Goal: Task Accomplishment & Management: Manage account settings

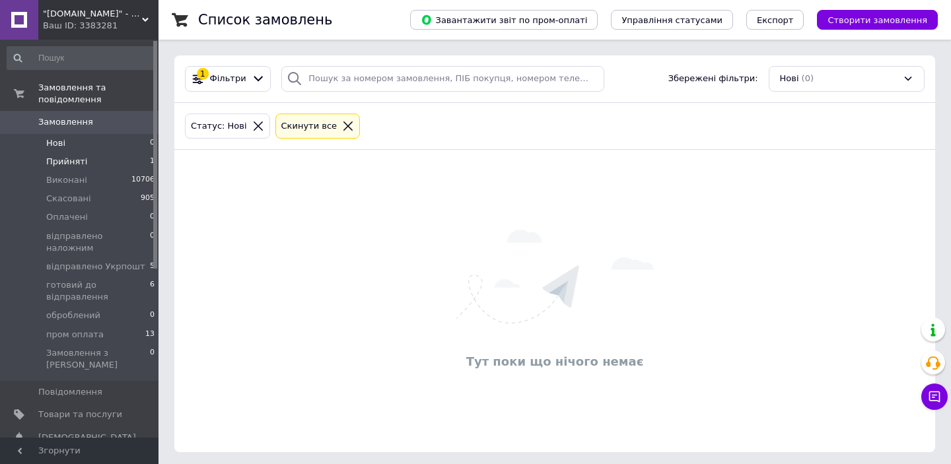
click at [96, 160] on li "Прийняті 1" at bounding box center [81, 162] width 162 height 18
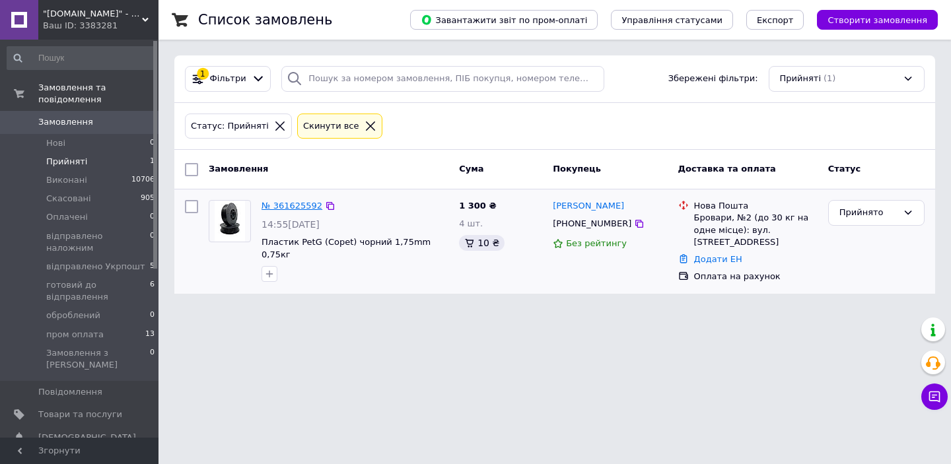
click at [285, 205] on link "№ 361625592" at bounding box center [292, 206] width 61 height 10
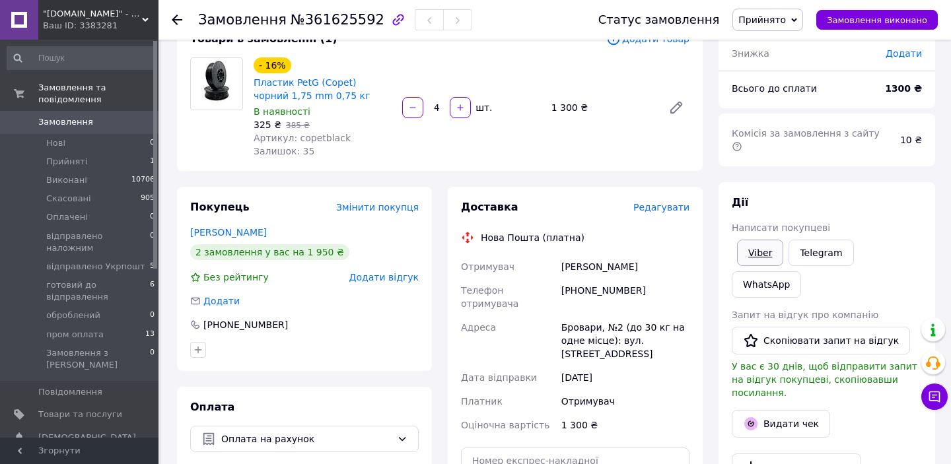
scroll to position [129, 0]
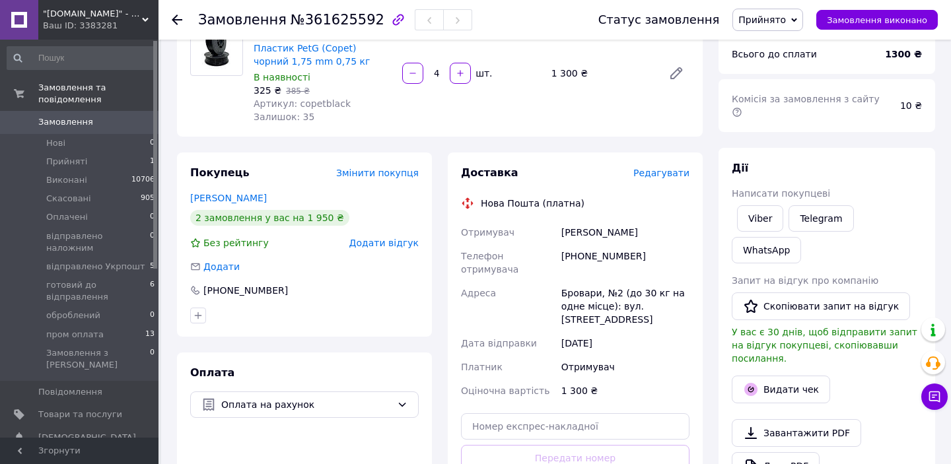
click at [655, 177] on span "Редагувати" at bounding box center [661, 173] width 56 height 11
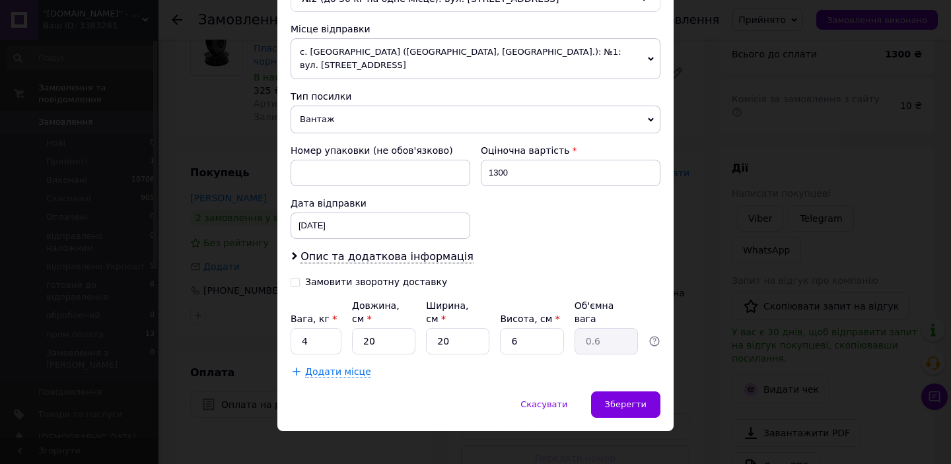
scroll to position [447, 0]
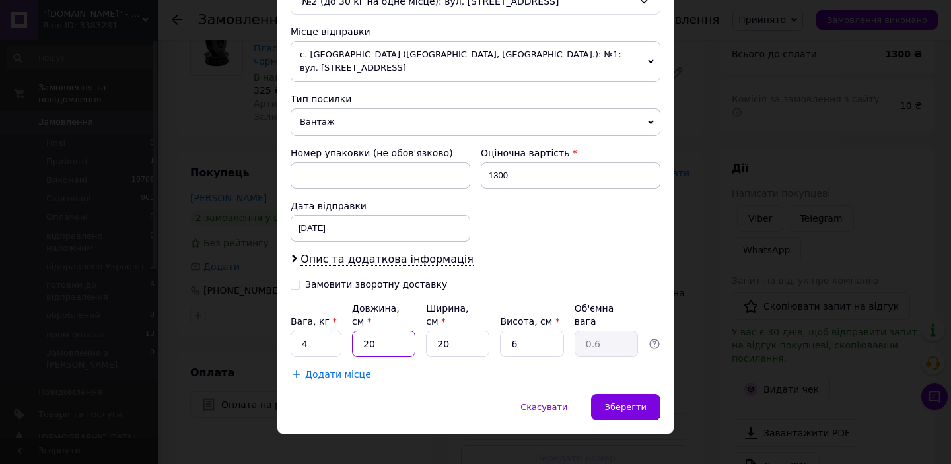
click at [388, 333] on input "20" at bounding box center [383, 344] width 63 height 26
type input "2"
type input "0.1"
type input "21"
type input "0.63"
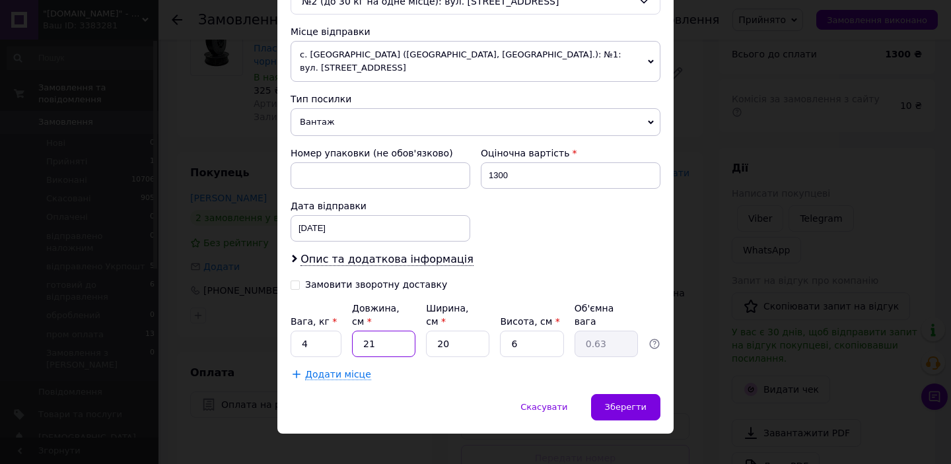
type input "21"
click at [455, 331] on input "20" at bounding box center [457, 344] width 63 height 26
type input "2"
type input "0.1"
type input "21"
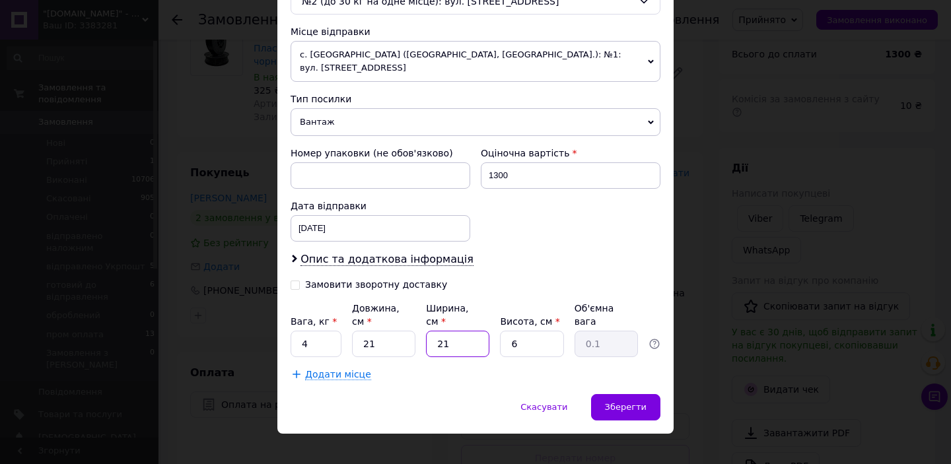
type input "0.66"
type input "21"
click at [534, 331] on input "6" at bounding box center [531, 344] width 63 height 26
type input "2"
type input "0.22"
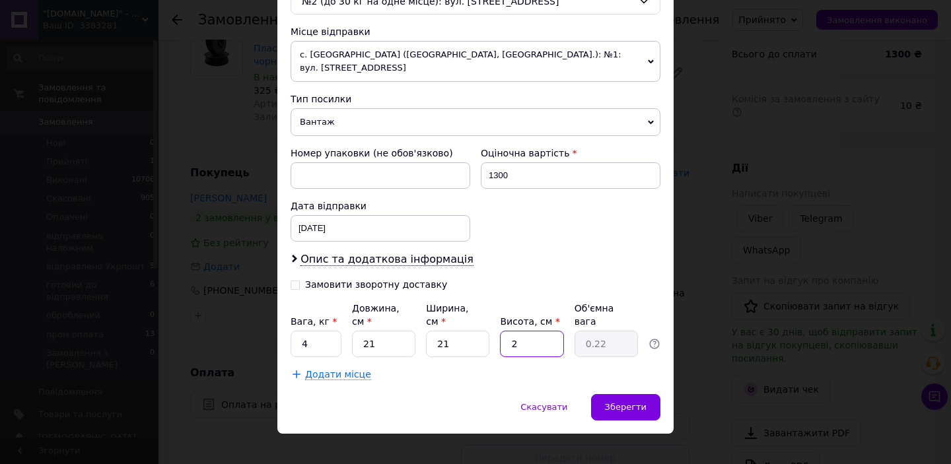
type input "24"
type input "2.65"
type input "24"
click at [631, 402] on span "Зберегти" at bounding box center [626, 407] width 42 height 10
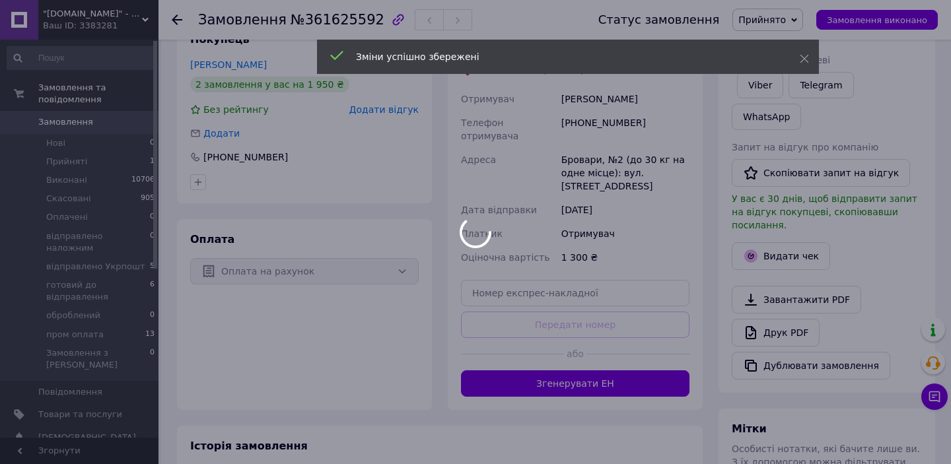
scroll to position [262, 0]
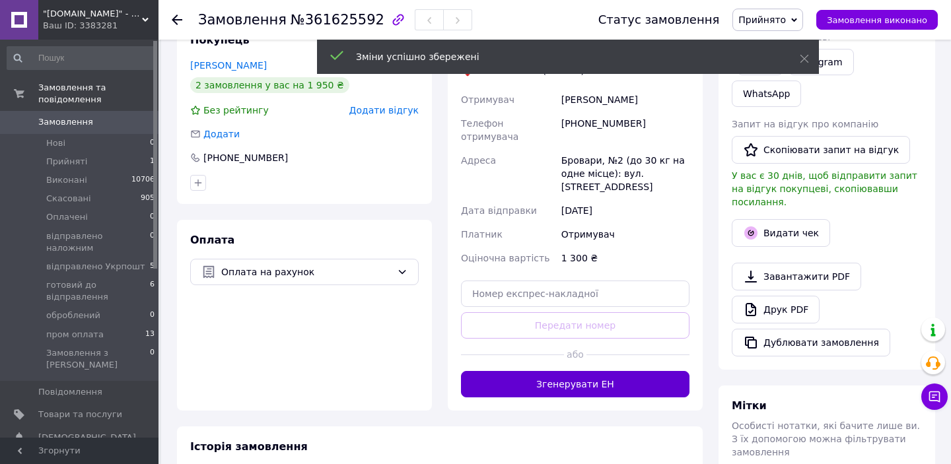
click at [620, 371] on button "Згенерувати ЕН" at bounding box center [575, 384] width 229 height 26
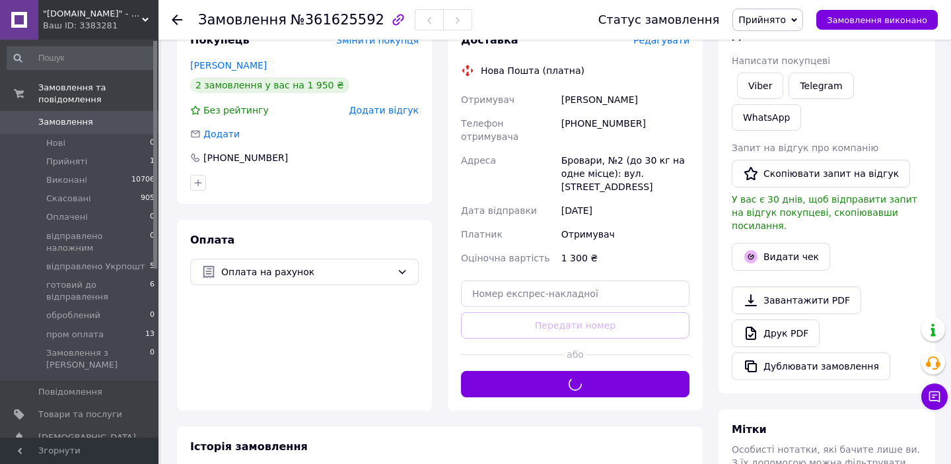
click at [782, 22] on span "Прийнято" at bounding box center [763, 20] width 48 height 11
click at [776, 79] on li "Оплачено" at bounding box center [797, 86] width 128 height 20
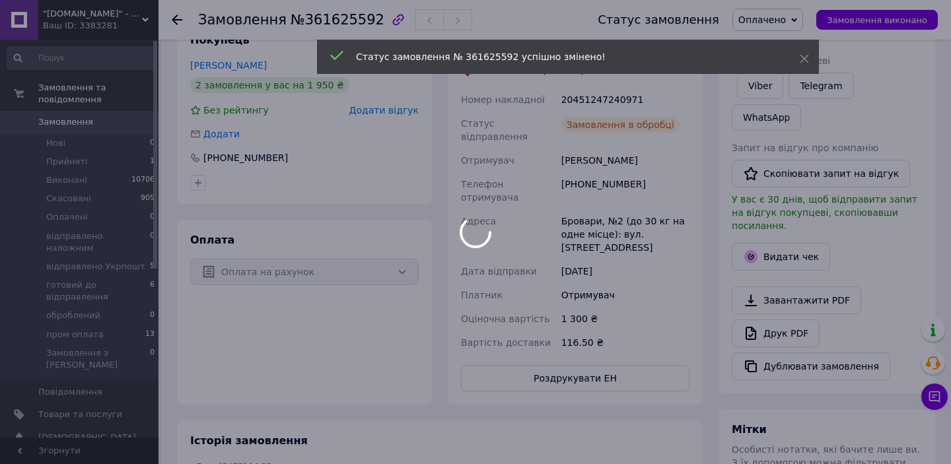
scroll to position [162, 0]
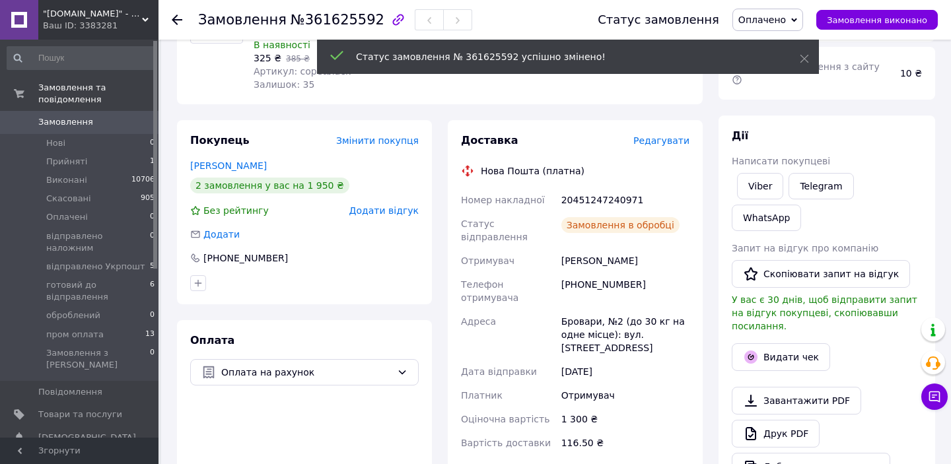
click at [581, 204] on div "20451247240971" at bounding box center [625, 200] width 133 height 24
copy div "20451247240971"
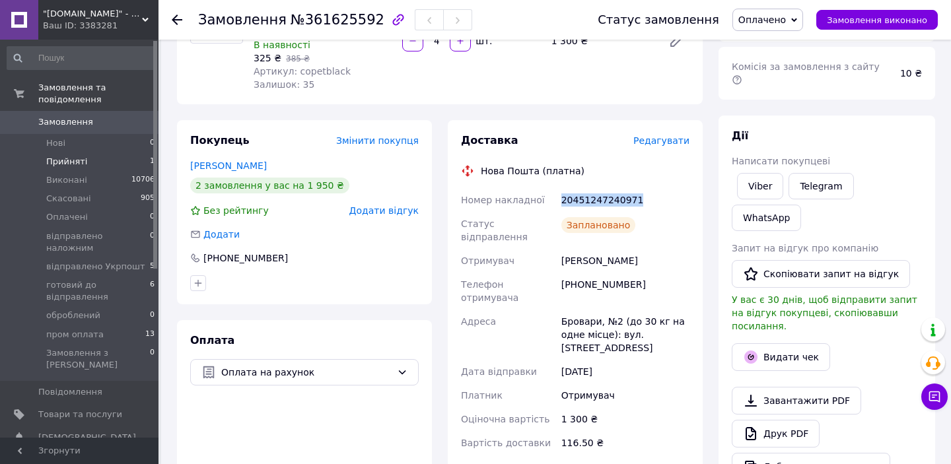
click at [61, 164] on span "Прийняті" at bounding box center [66, 162] width 41 height 12
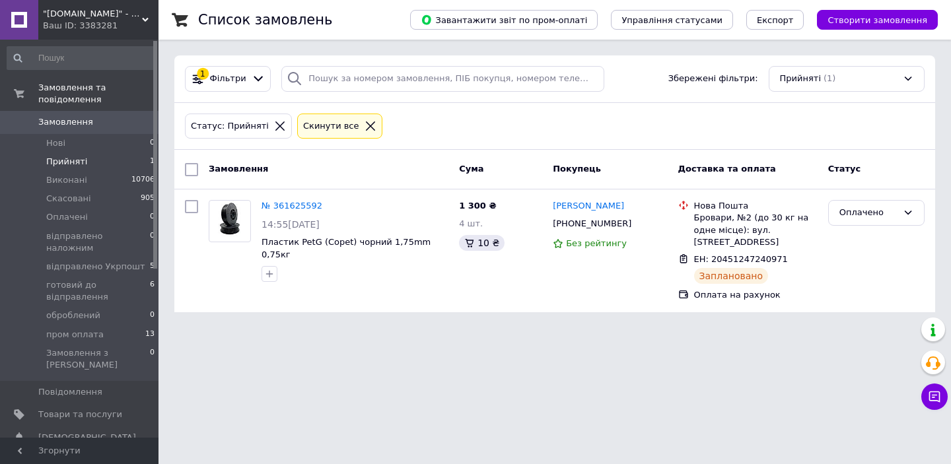
click at [106, 159] on li "Прийняті 1" at bounding box center [81, 162] width 162 height 18
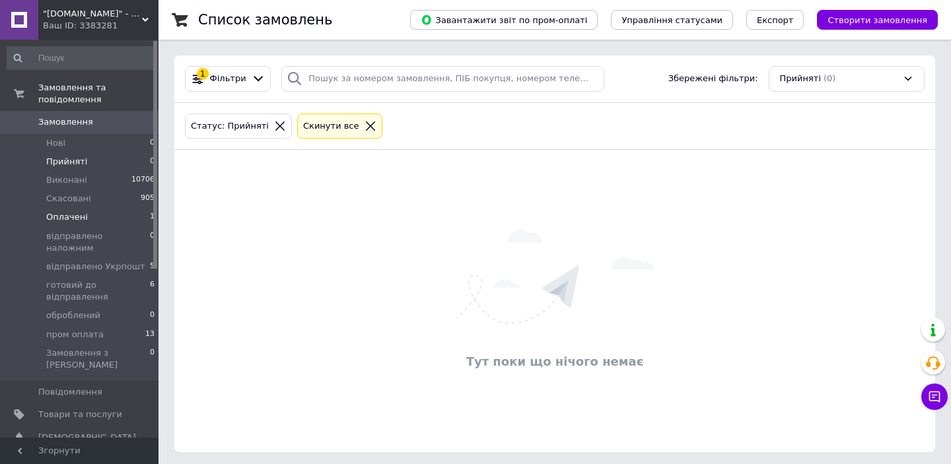
click at [54, 210] on li "Оплачені 1" at bounding box center [81, 217] width 162 height 18
click at [77, 279] on span "готовий до відправлення" at bounding box center [98, 291] width 104 height 24
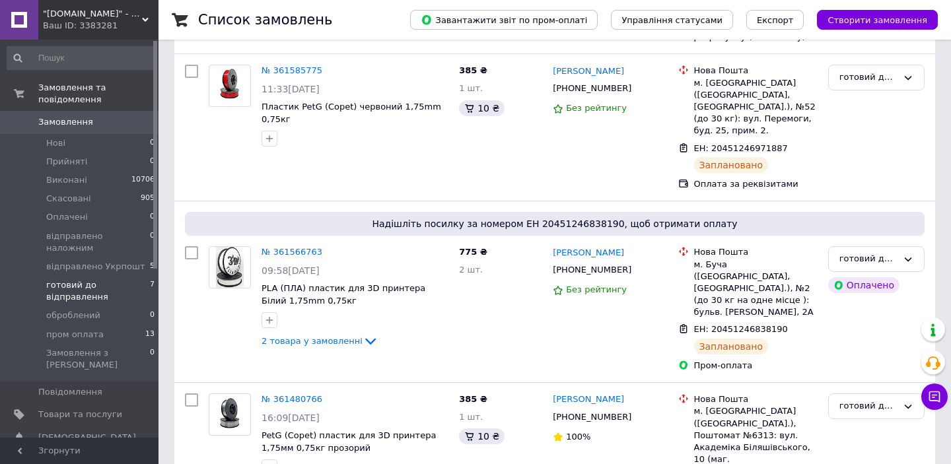
scroll to position [732, 0]
